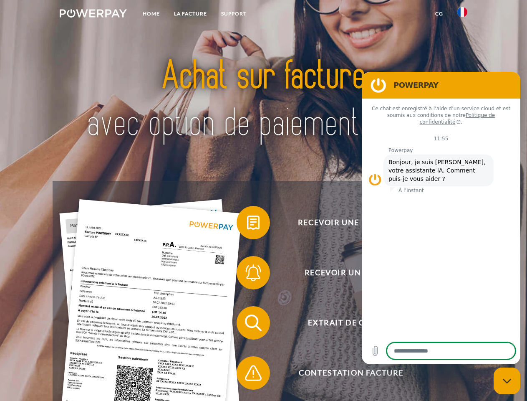
click at [93, 15] on img at bounding box center [93, 13] width 67 height 8
click at [462, 15] on img at bounding box center [462, 12] width 10 height 10
click at [439, 14] on link "CG" at bounding box center [439, 13] width 22 height 15
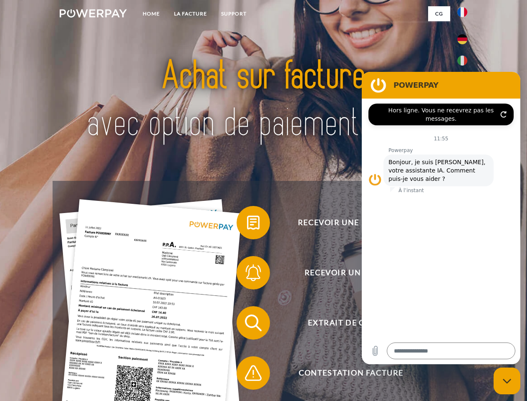
click at [247, 224] on span at bounding box center [241, 223] width 42 height 42
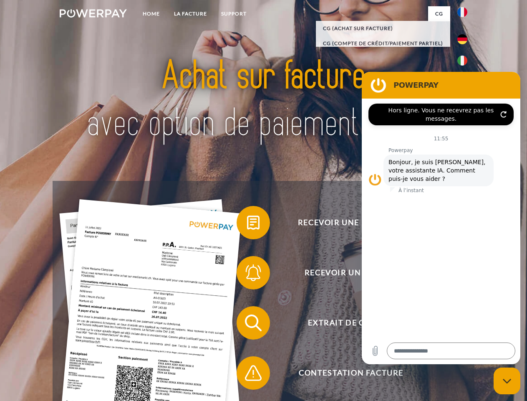
click at [247, 274] on span at bounding box center [241, 273] width 42 height 42
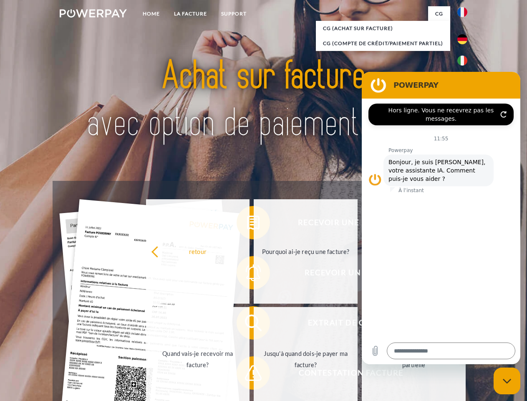
click at [254, 324] on link "Jusqu'à quand dois-je payer ma facture?" at bounding box center [306, 359] width 104 height 104
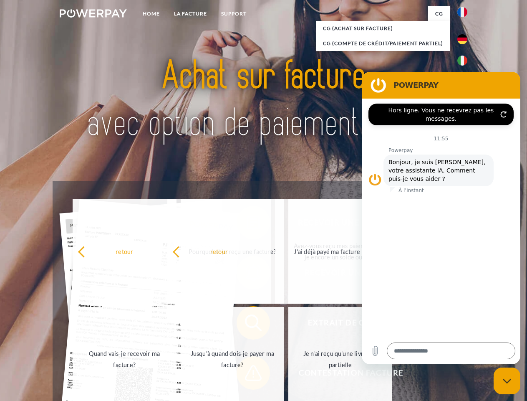
click at [247, 374] on span at bounding box center [241, 373] width 42 height 42
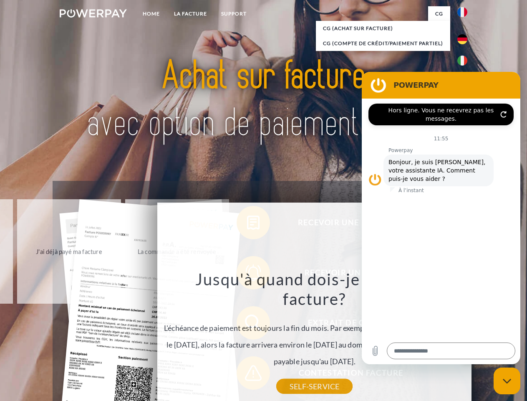
click at [507, 381] on icon "Fermer la fenêtre de messagerie" at bounding box center [507, 380] width 9 height 5
type textarea "*"
